Goal: Navigation & Orientation: Find specific page/section

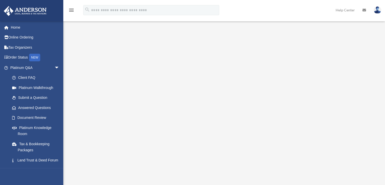
click at [309, 9] on div "menu search Site Menu add vegas0613@yahoo.com My Profile Reset Password Logout …" at bounding box center [192, 12] width 377 height 17
click at [376, 10] on img at bounding box center [377, 9] width 8 height 7
click at [377, 8] on img at bounding box center [377, 9] width 8 height 7
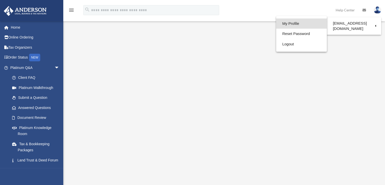
click at [292, 23] on link "My Profile" at bounding box center [301, 23] width 51 height 10
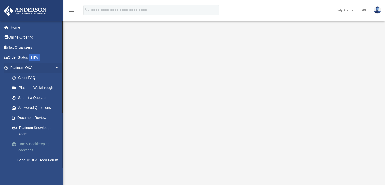
click at [38, 143] on link "Tax & Bookkeeping Packages" at bounding box center [37, 147] width 60 height 16
click at [54, 67] on span "arrow_drop_down" at bounding box center [59, 67] width 10 height 10
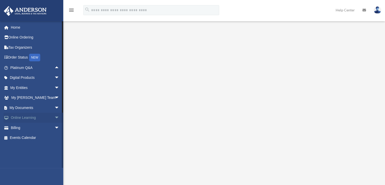
click at [54, 118] on span "arrow_drop_down" at bounding box center [59, 118] width 10 height 10
click at [54, 118] on span "arrow_drop_up" at bounding box center [59, 118] width 10 height 10
click at [54, 108] on span "arrow_drop_down" at bounding box center [59, 107] width 10 height 10
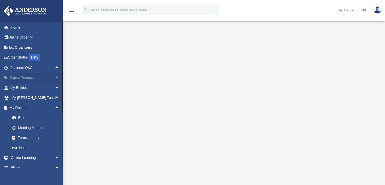
click at [54, 78] on span "arrow_drop_down" at bounding box center [59, 78] width 10 height 10
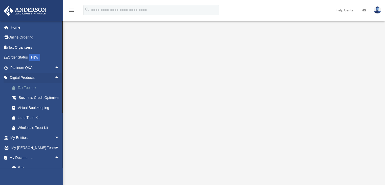
click at [32, 87] on div "Tax Toolbox" at bounding box center [39, 88] width 43 height 6
click at [54, 143] on span "arrow_drop_down" at bounding box center [59, 138] width 10 height 10
click at [54, 143] on span "arrow_drop_up" at bounding box center [59, 138] width 10 height 10
drag, startPoint x: 52, startPoint y: 141, endPoint x: 52, endPoint y: 139, distance: 2.8
click at [54, 141] on span "arrow_drop_down" at bounding box center [59, 138] width 10 height 10
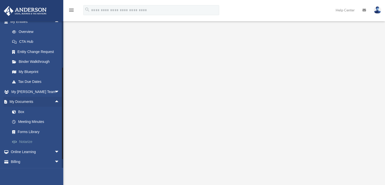
scroll to position [127, 0]
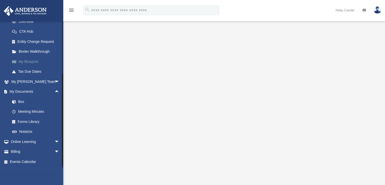
click at [30, 67] on link "My Blueprint" at bounding box center [37, 61] width 60 height 10
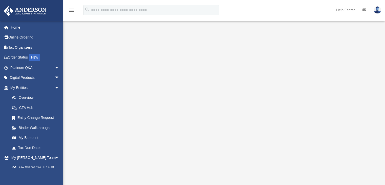
scroll to position [25, 0]
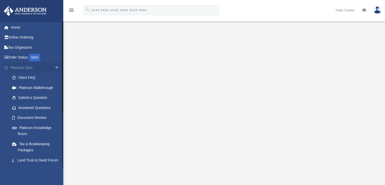
click at [54, 67] on span "arrow_drop_down" at bounding box center [59, 67] width 10 height 10
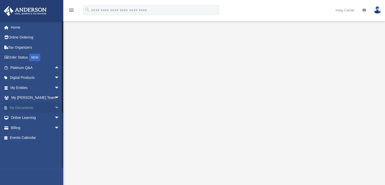
click at [54, 108] on span "arrow_drop_down" at bounding box center [59, 107] width 10 height 10
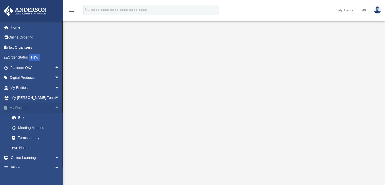
click at [54, 107] on span "arrow_drop_up" at bounding box center [59, 107] width 10 height 10
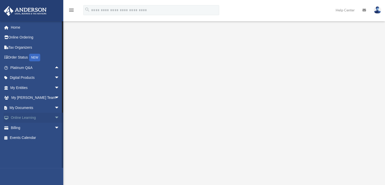
click at [54, 117] on span "arrow_drop_down" at bounding box center [59, 118] width 10 height 10
click at [54, 116] on span "arrow_drop_up" at bounding box center [59, 118] width 10 height 10
click at [77, 47] on div "<span data-mce-type="bookmark" style="display: inline-block; width: 0px; overfl…" at bounding box center [223, 115] width 310 height 171
